Goal: Navigation & Orientation: Find specific page/section

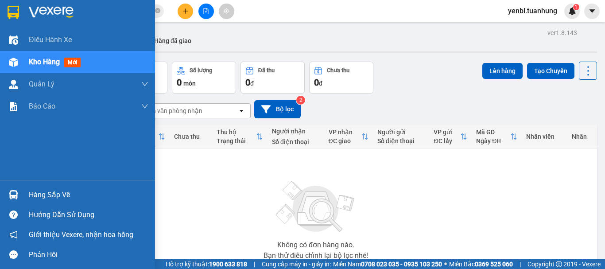
drag, startPoint x: 27, startPoint y: 201, endPoint x: 46, endPoint y: 187, distance: 23.8
click at [27, 201] on div "Hàng sắp về" at bounding box center [77, 195] width 155 height 20
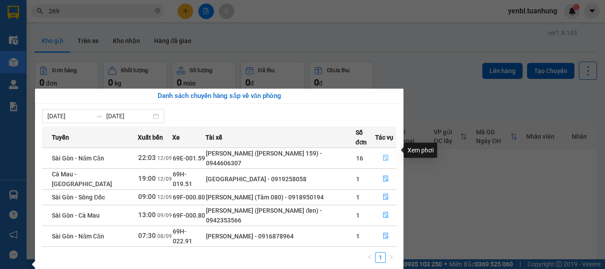
click at [383, 155] on span "file-done" at bounding box center [386, 158] width 6 height 7
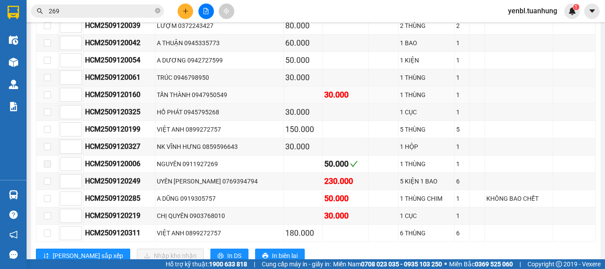
scroll to position [4122, 0]
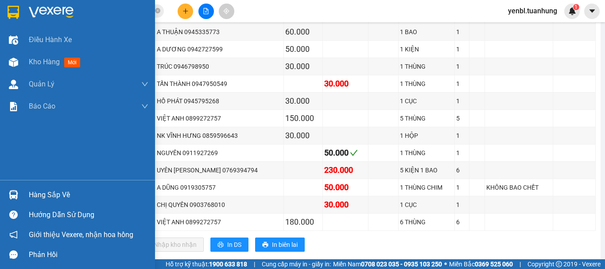
click at [26, 193] on div "Hàng sắp về" at bounding box center [77, 195] width 155 height 20
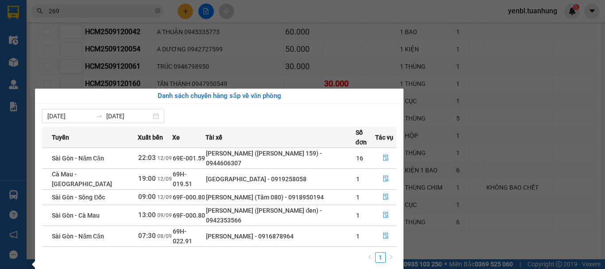
click at [310, 94] on div "Danh sách chuyến hàng sắp về văn phòng" at bounding box center [219, 96] width 355 height 11
click at [1, 132] on div "Điều hành xe Kho hàng mới Quản [PERSON_NAME] lý chuyến Quản lý khách hàng Quản …" at bounding box center [13, 134] width 27 height 269
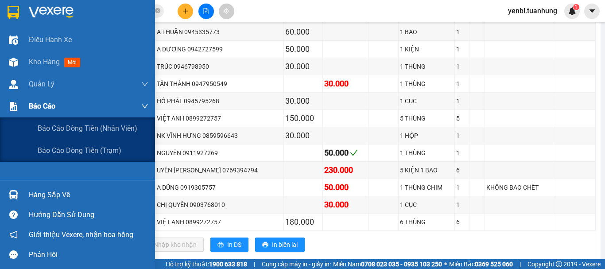
click at [30, 106] on span "Báo cáo" at bounding box center [42, 106] width 27 height 11
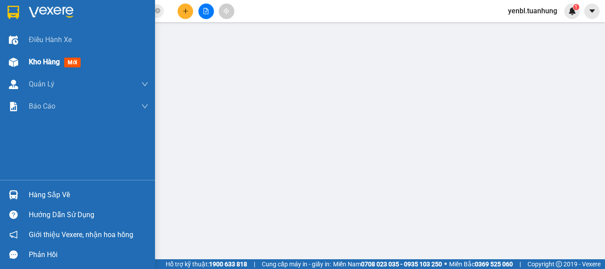
click at [54, 61] on span "Kho hàng" at bounding box center [44, 62] width 31 height 8
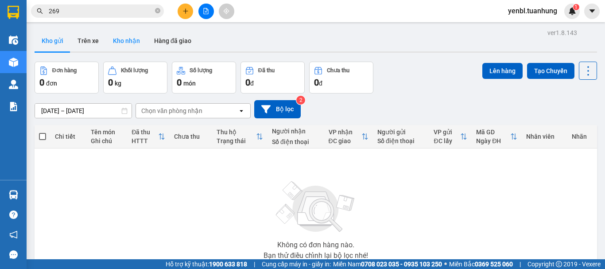
click at [137, 36] on button "Kho nhận" at bounding box center [126, 40] width 41 height 21
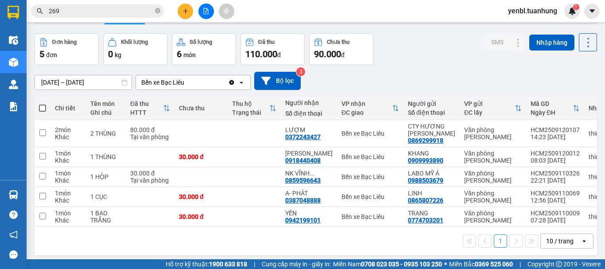
scroll to position [41, 0]
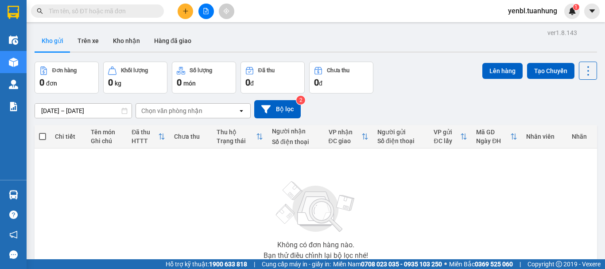
click at [187, 10] on icon "plus" at bounding box center [186, 11] width 6 height 6
